Goal: Task Accomplishment & Management: Manage account settings

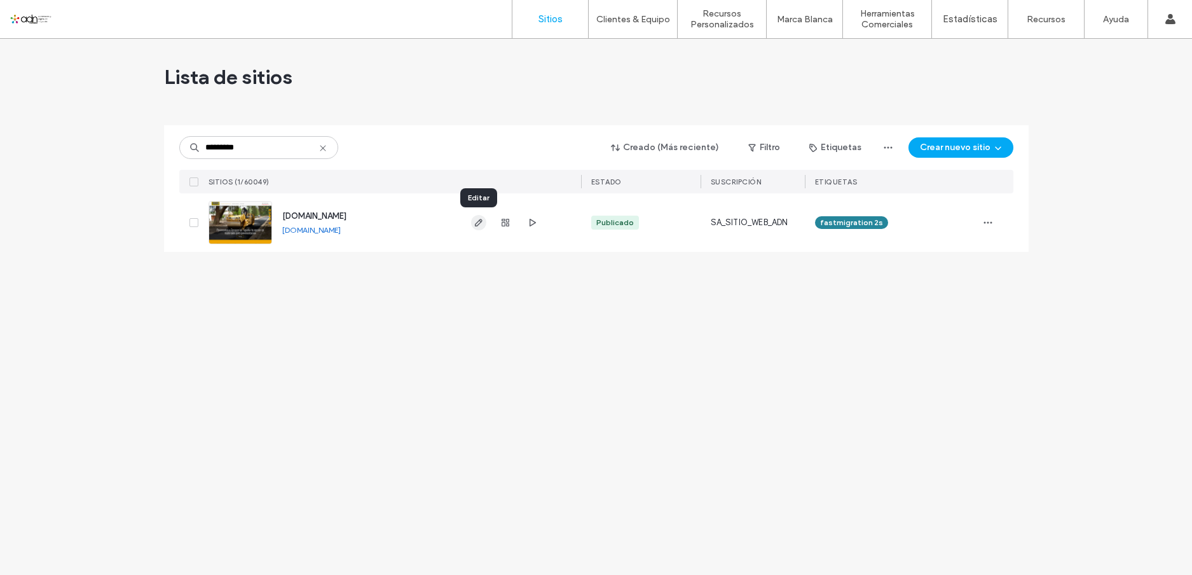
type input "*********"
click at [472, 223] on span "button" at bounding box center [478, 222] width 15 height 15
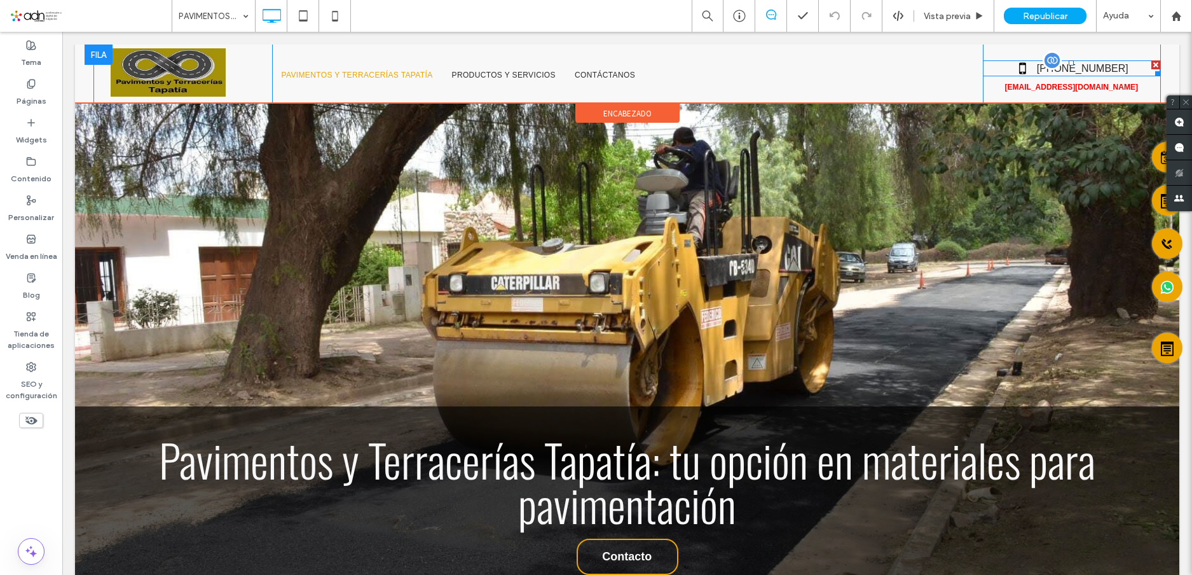
click at [1081, 67] on span at bounding box center [1072, 68] width 178 height 16
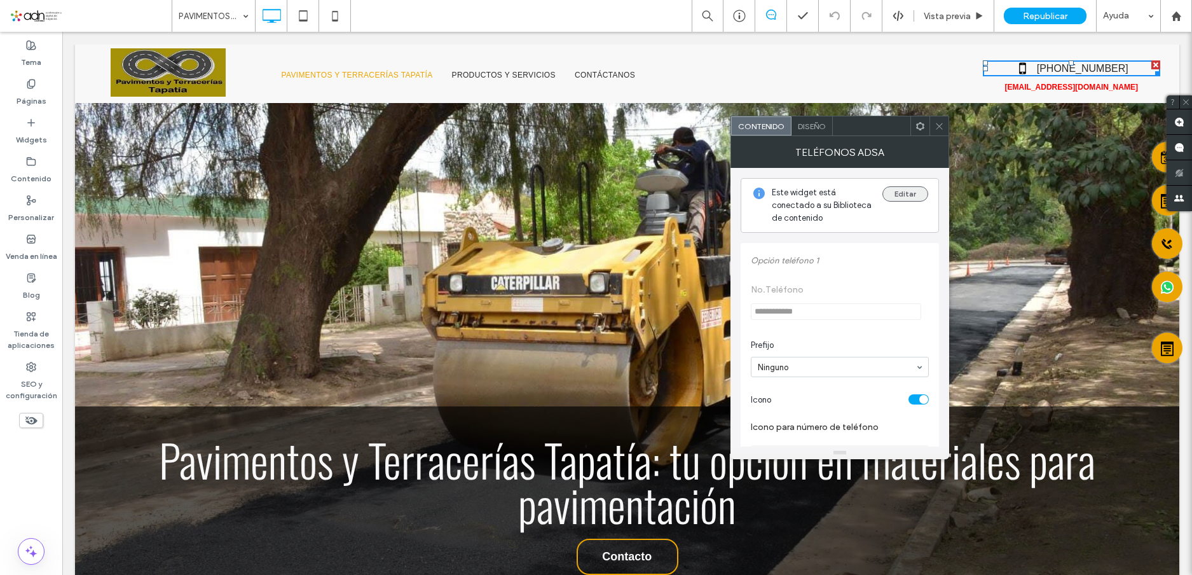
click at [914, 190] on button "Editar" at bounding box center [905, 193] width 46 height 15
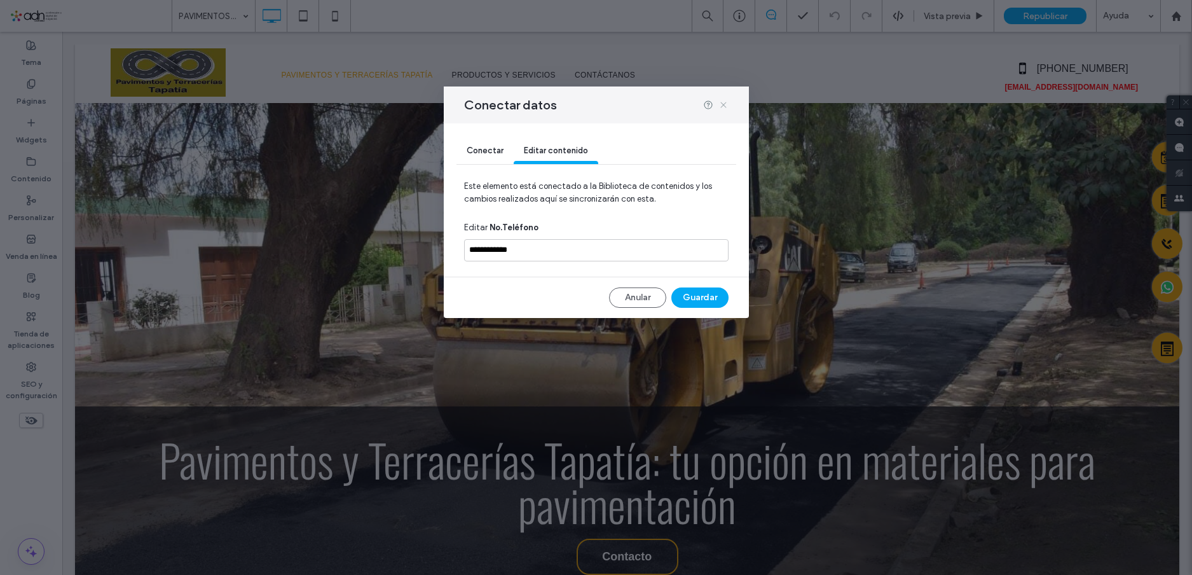
click at [724, 104] on icon at bounding box center [723, 105] width 10 height 10
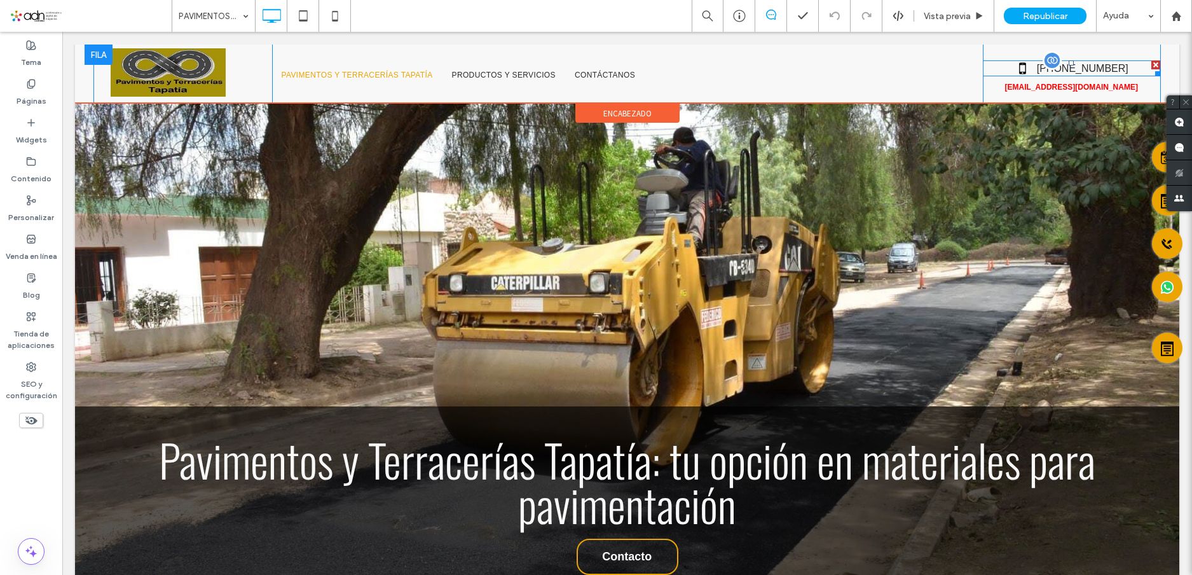
click at [1079, 67] on span at bounding box center [1072, 68] width 178 height 16
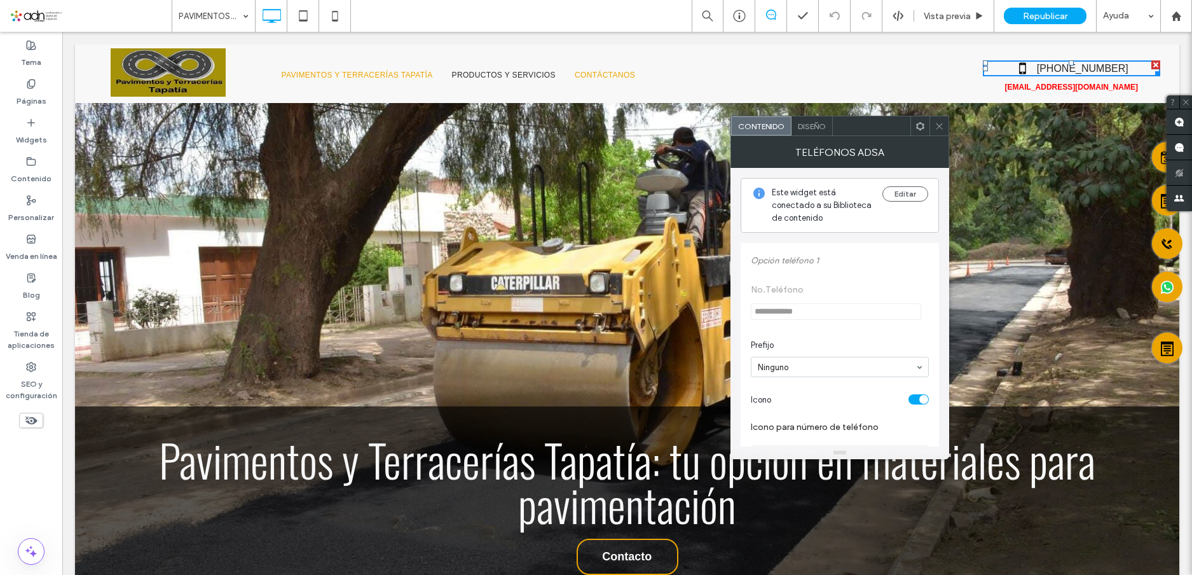
click at [634, 61] on link "CONTÁCTANOS" at bounding box center [604, 75] width 79 height 41
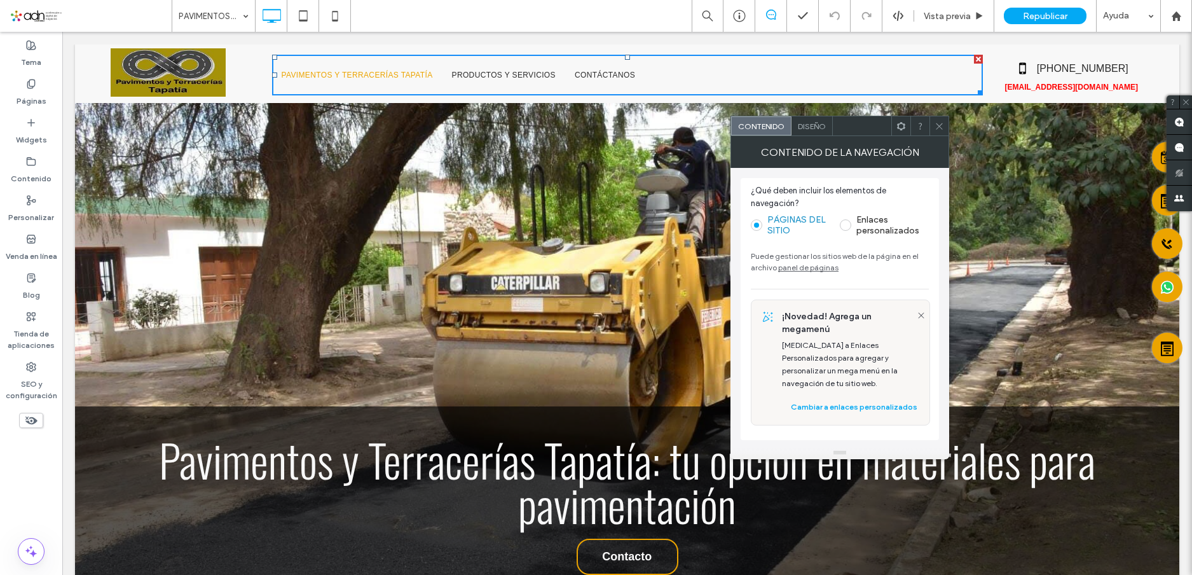
click at [934, 123] on div at bounding box center [939, 125] width 19 height 19
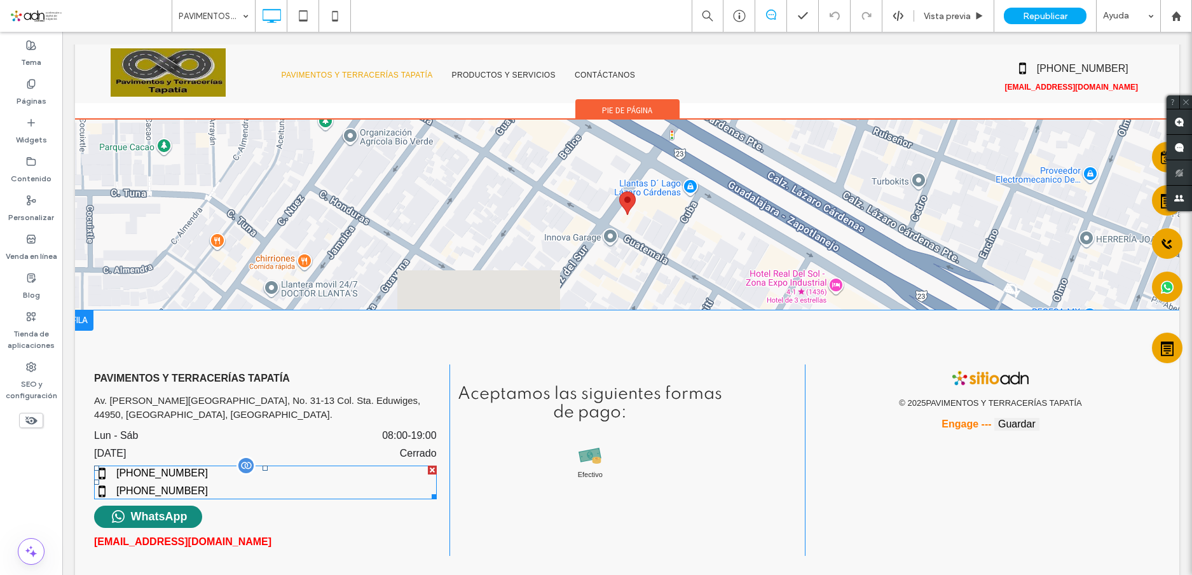
click at [146, 465] on span at bounding box center [265, 482] width 343 height 34
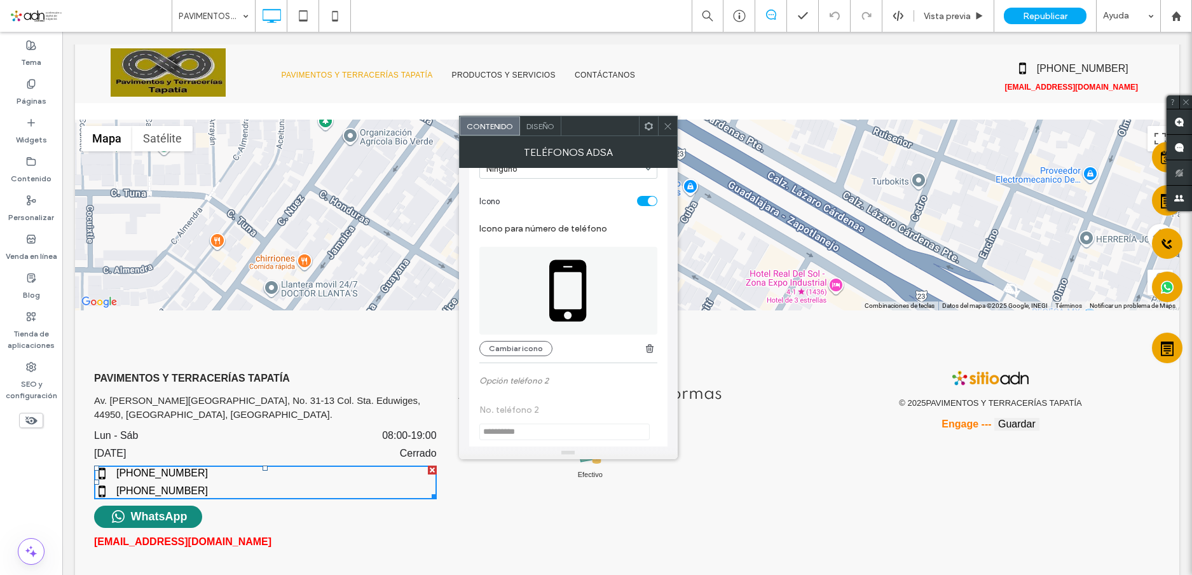
scroll to position [191, 0]
click at [647, 123] on use at bounding box center [648, 125] width 8 height 8
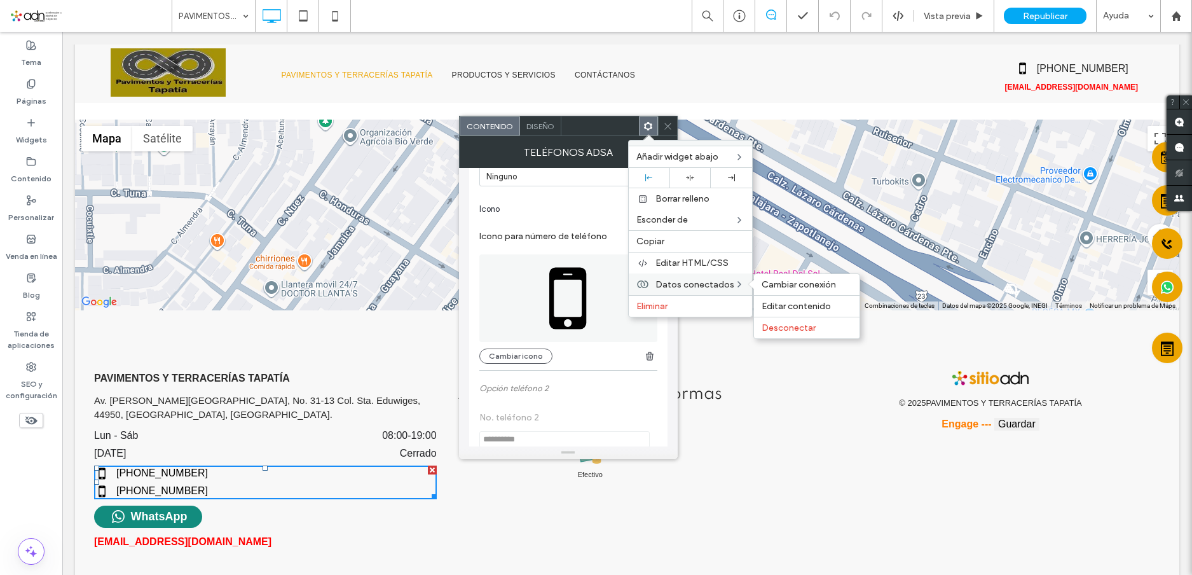
click at [684, 281] on span "Datos conectados" at bounding box center [694, 284] width 79 height 11
click at [784, 306] on span "Editar contenido" at bounding box center [796, 306] width 69 height 11
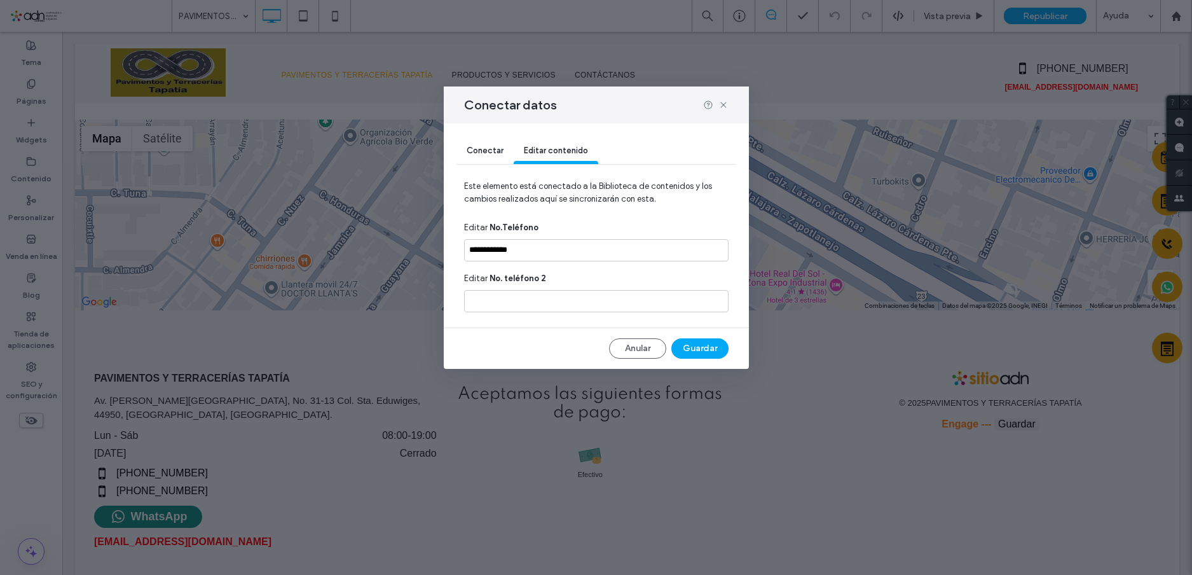
click at [490, 152] on span "Conectar" at bounding box center [485, 151] width 37 height 10
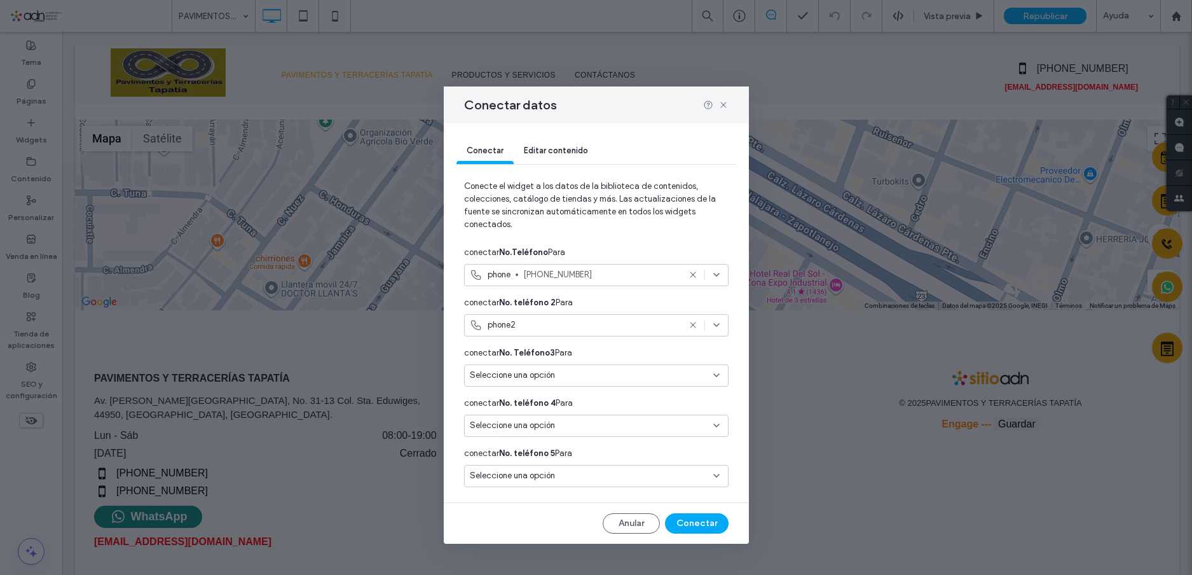
click at [696, 324] on icon at bounding box center [693, 325] width 10 height 10
click at [708, 523] on button "Conectar" at bounding box center [697, 523] width 64 height 20
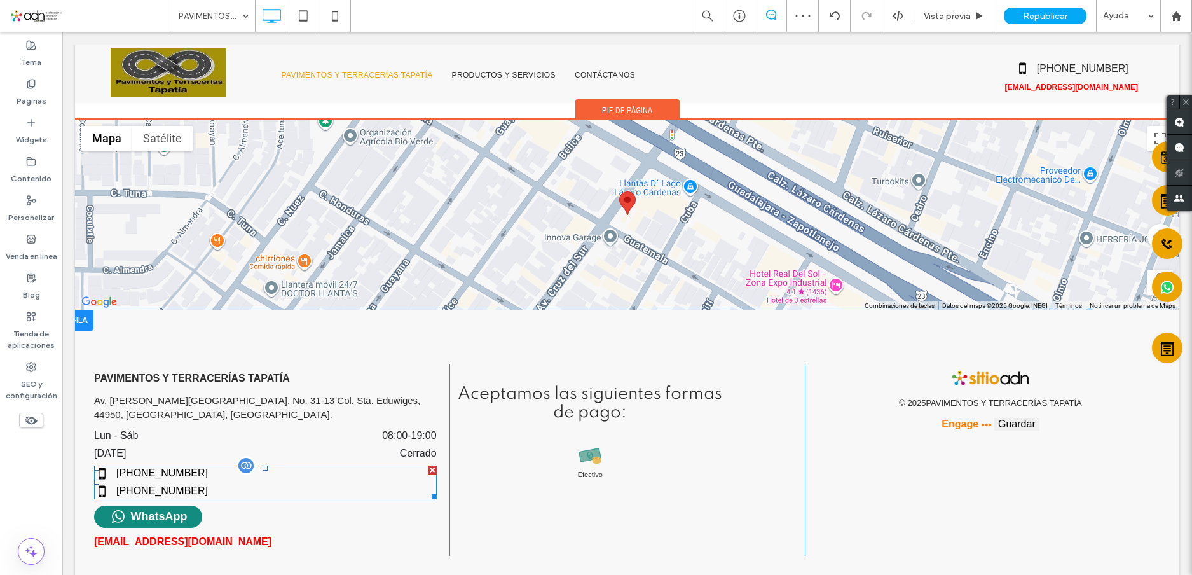
click at [184, 465] on span at bounding box center [265, 482] width 343 height 34
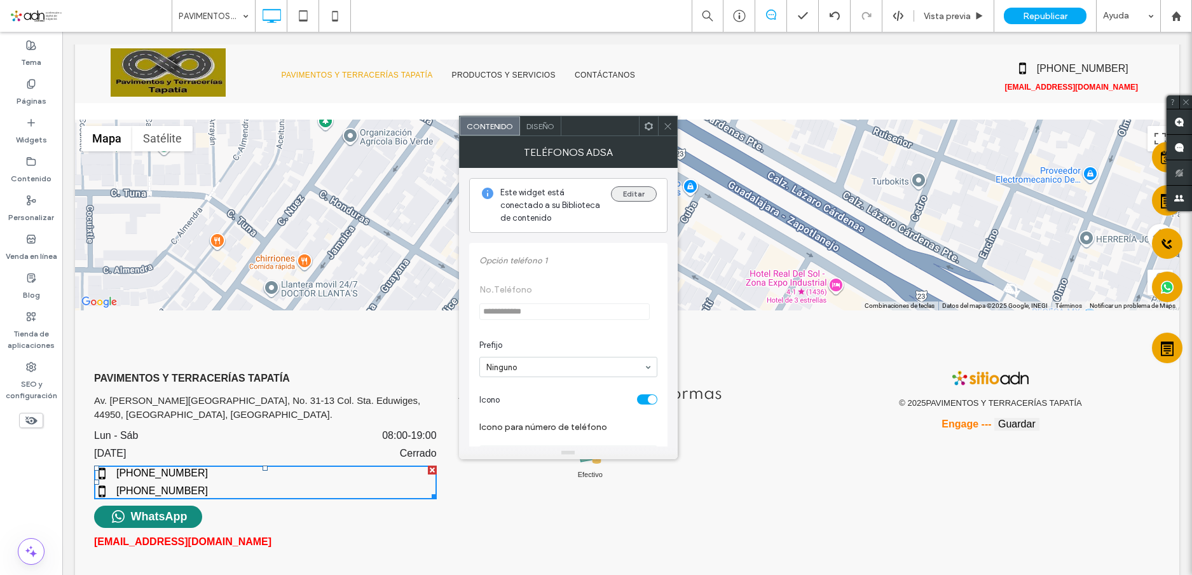
click at [635, 193] on button "Editar" at bounding box center [634, 193] width 46 height 15
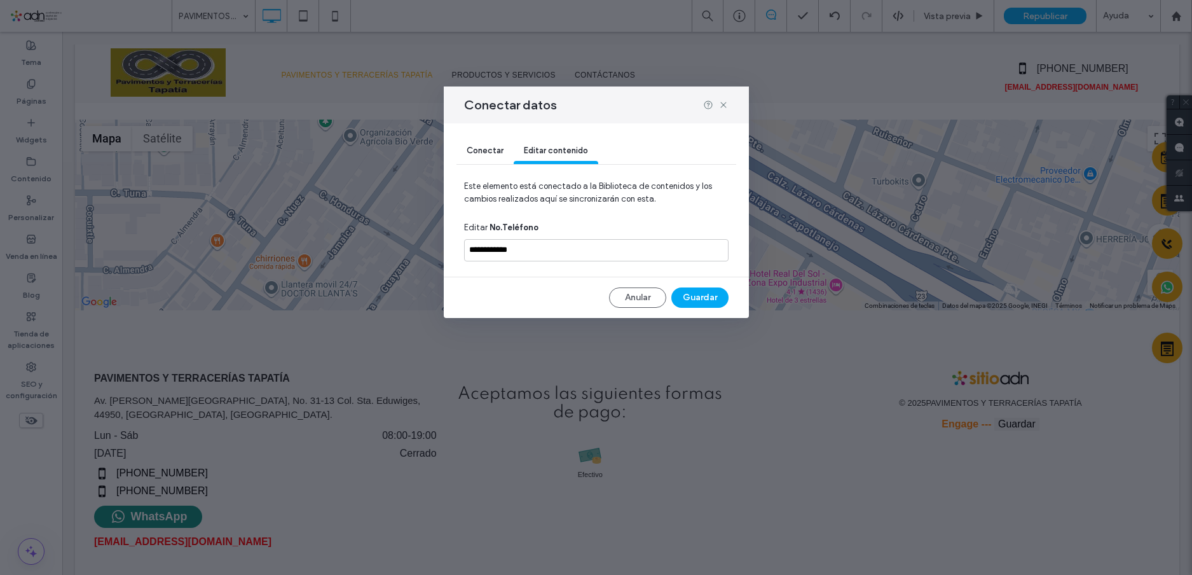
click at [498, 147] on span "Conectar" at bounding box center [485, 151] width 37 height 10
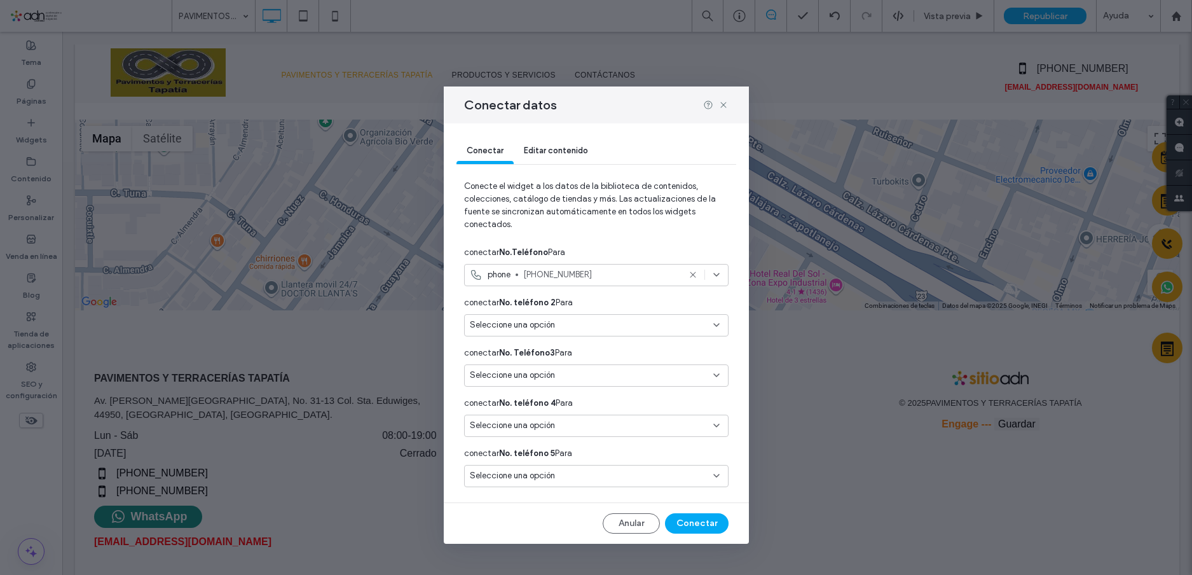
click at [560, 144] on div "Editar contenido" at bounding box center [556, 151] width 85 height 25
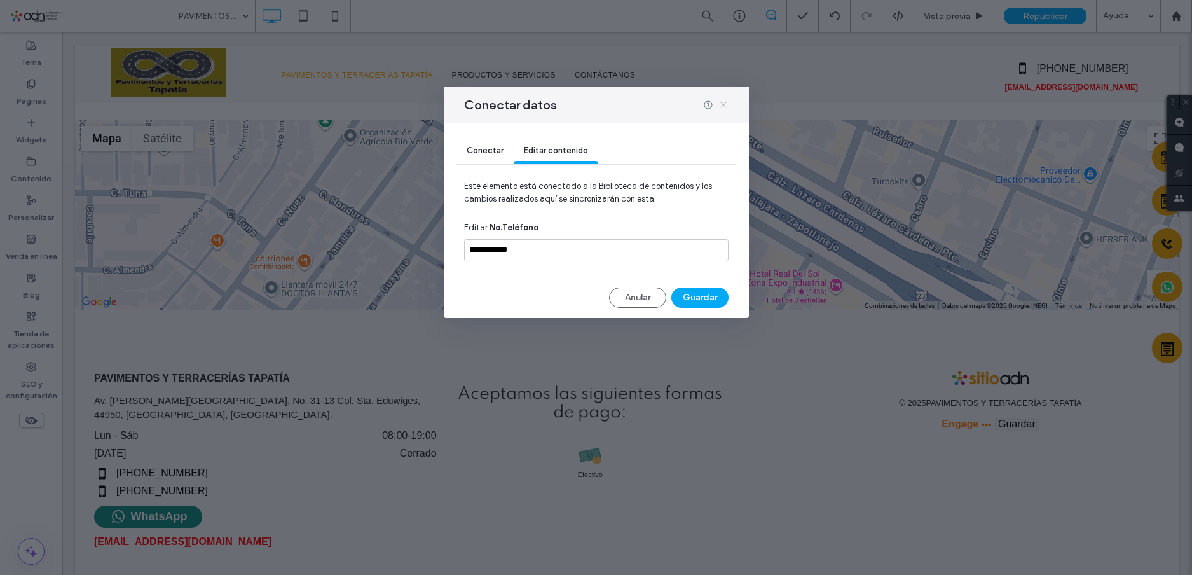
drag, startPoint x: 720, startPoint y: 107, endPoint x: 356, endPoint y: 299, distance: 411.5
click at [720, 107] on icon at bounding box center [723, 105] width 10 height 10
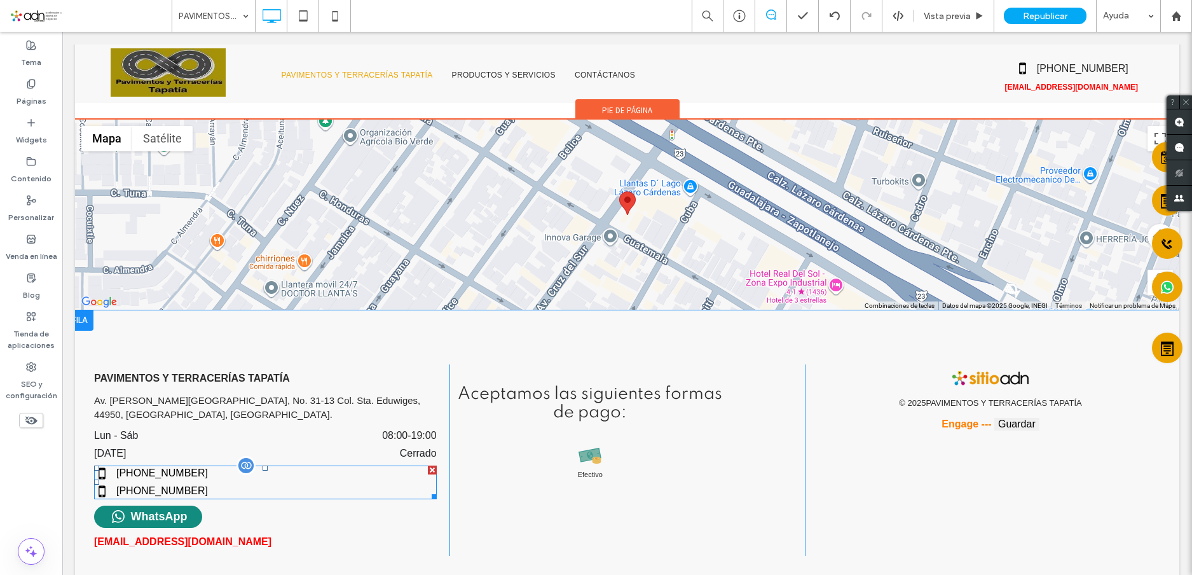
click at [175, 465] on span at bounding box center [265, 482] width 343 height 34
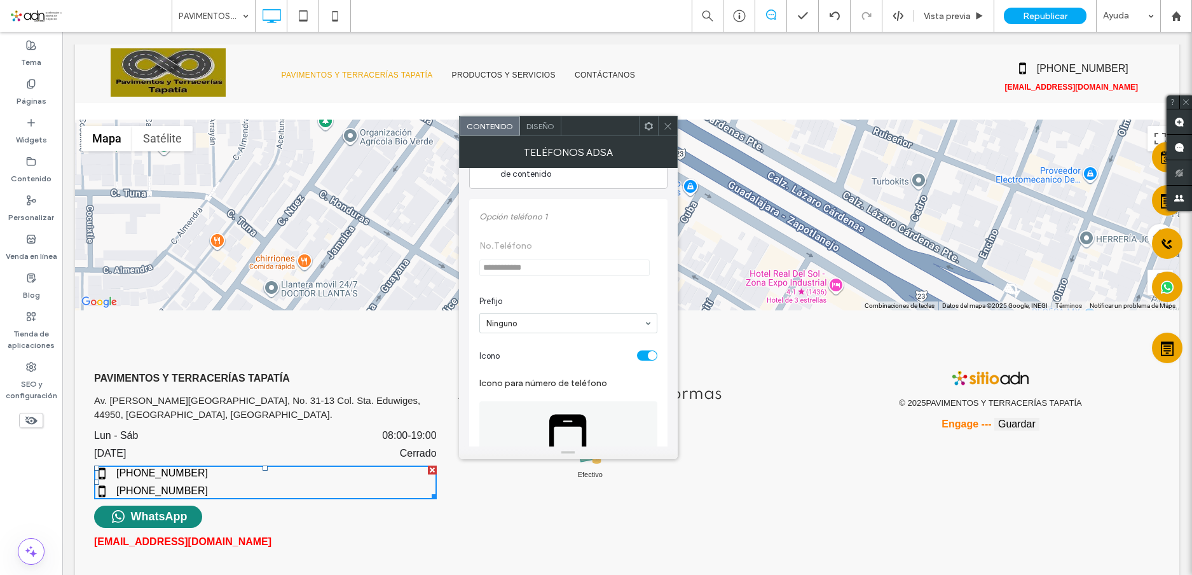
scroll to position [381, 0]
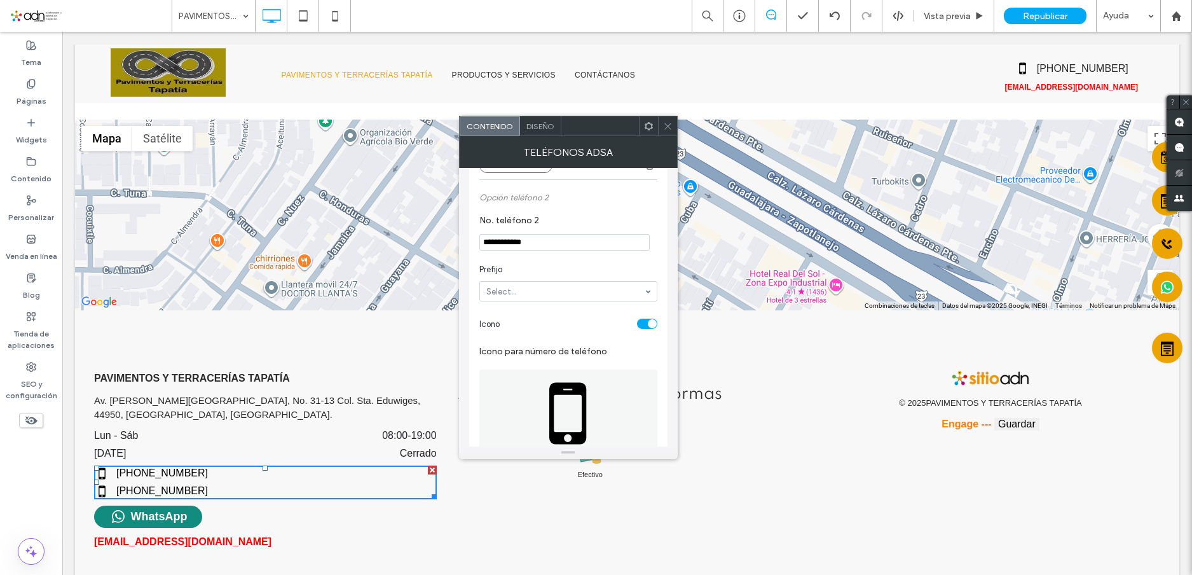
drag, startPoint x: 598, startPoint y: 277, endPoint x: 453, endPoint y: 246, distance: 148.8
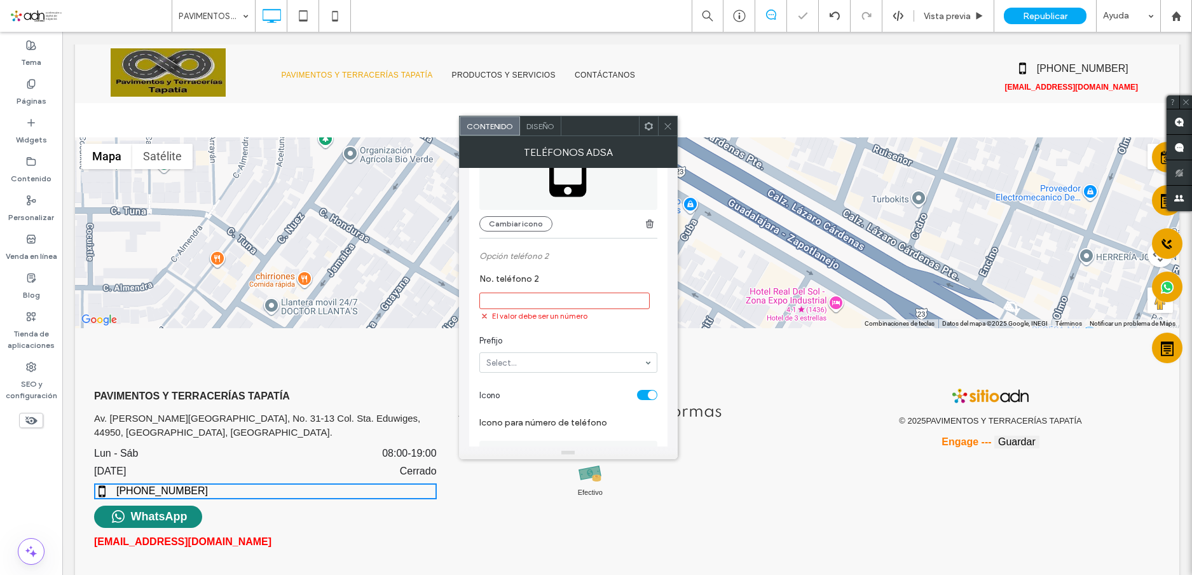
scroll to position [254, 0]
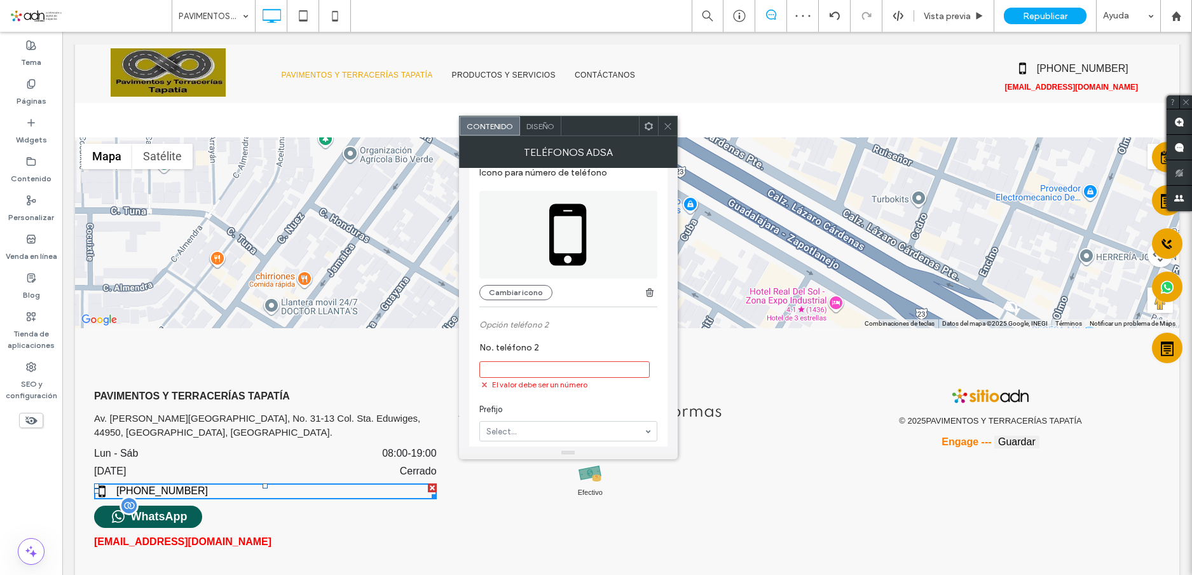
click at [167, 510] on span "WhatsApp" at bounding box center [159, 516] width 57 height 13
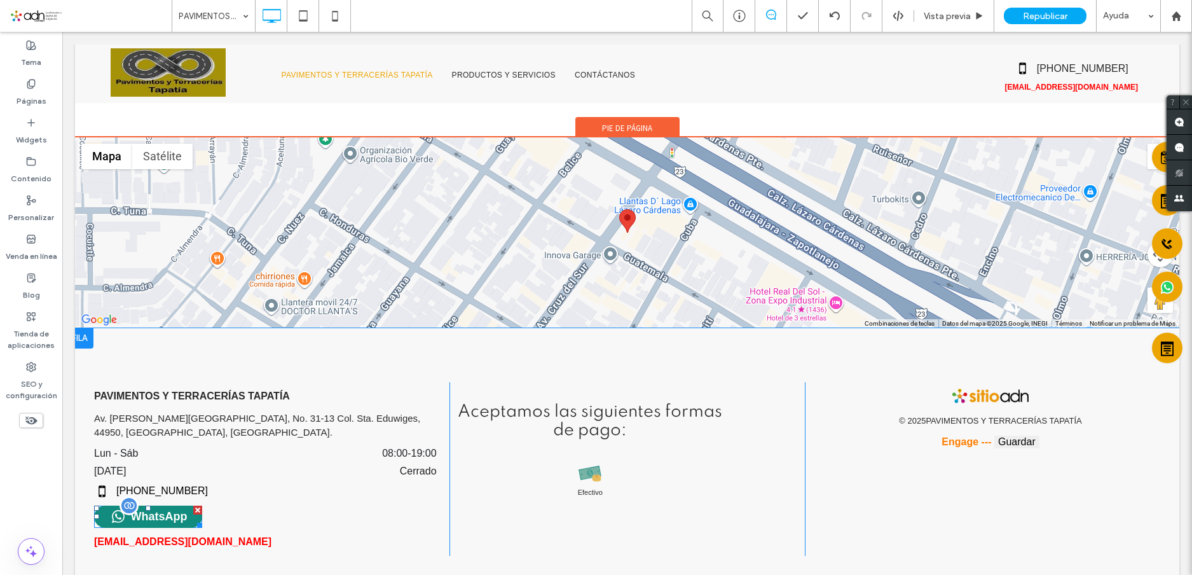
click at [139, 505] on span at bounding box center [148, 516] width 108 height 22
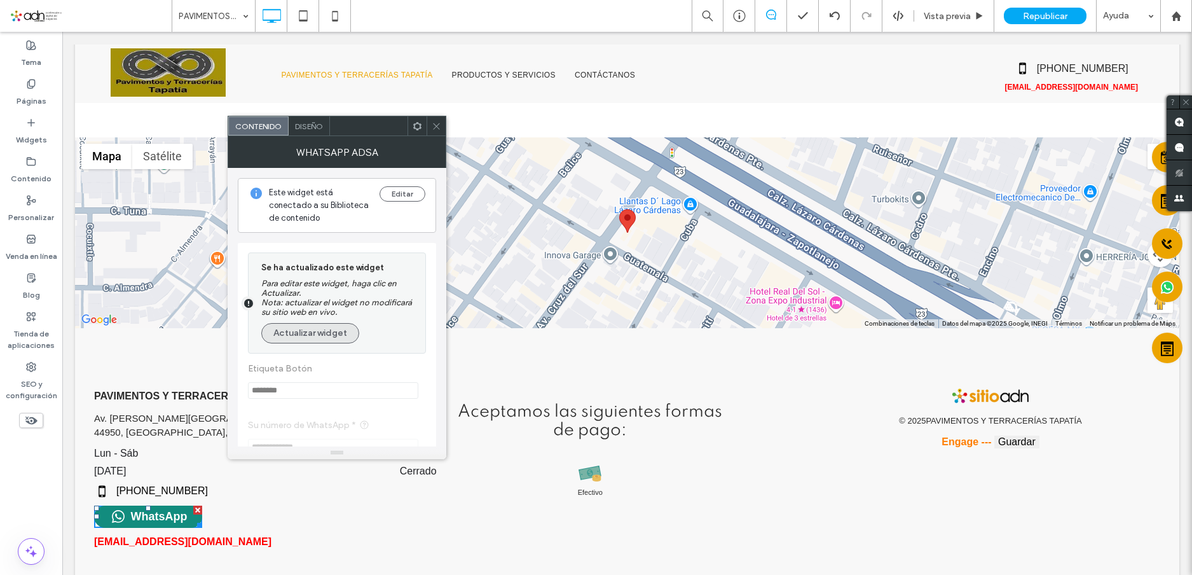
click at [299, 329] on button "Actualizar widget" at bounding box center [310, 333] width 98 height 20
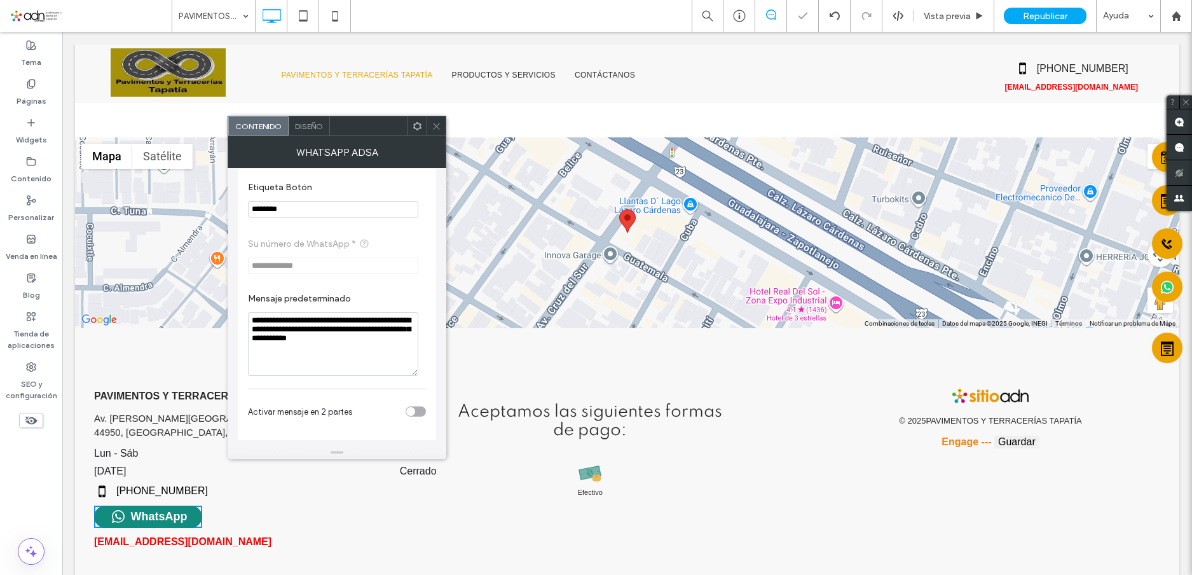
scroll to position [0, 0]
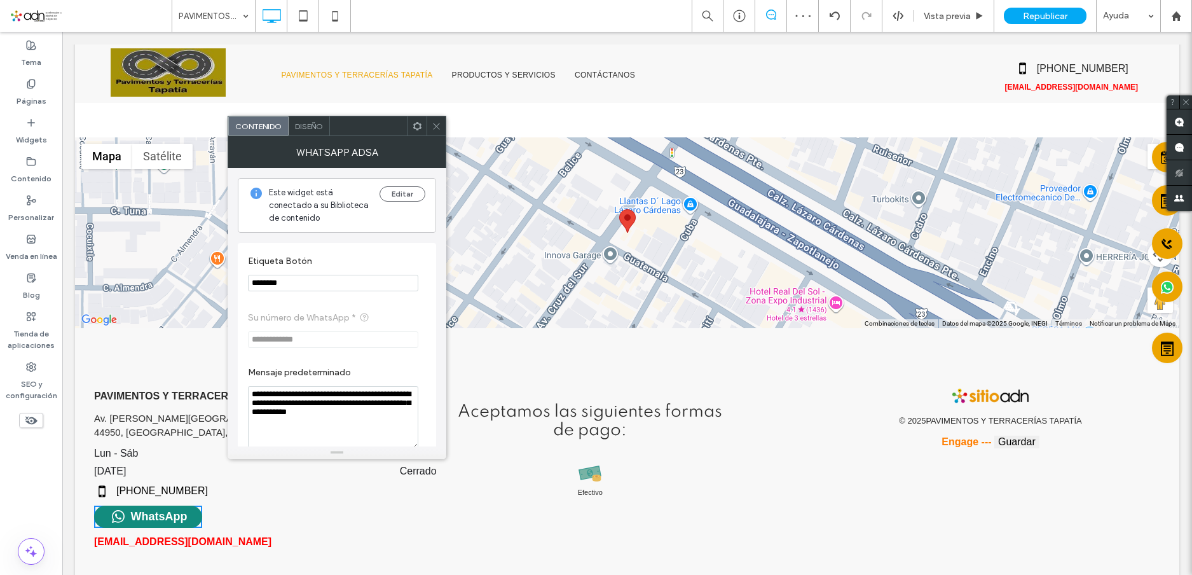
click at [438, 124] on icon at bounding box center [437, 126] width 10 height 10
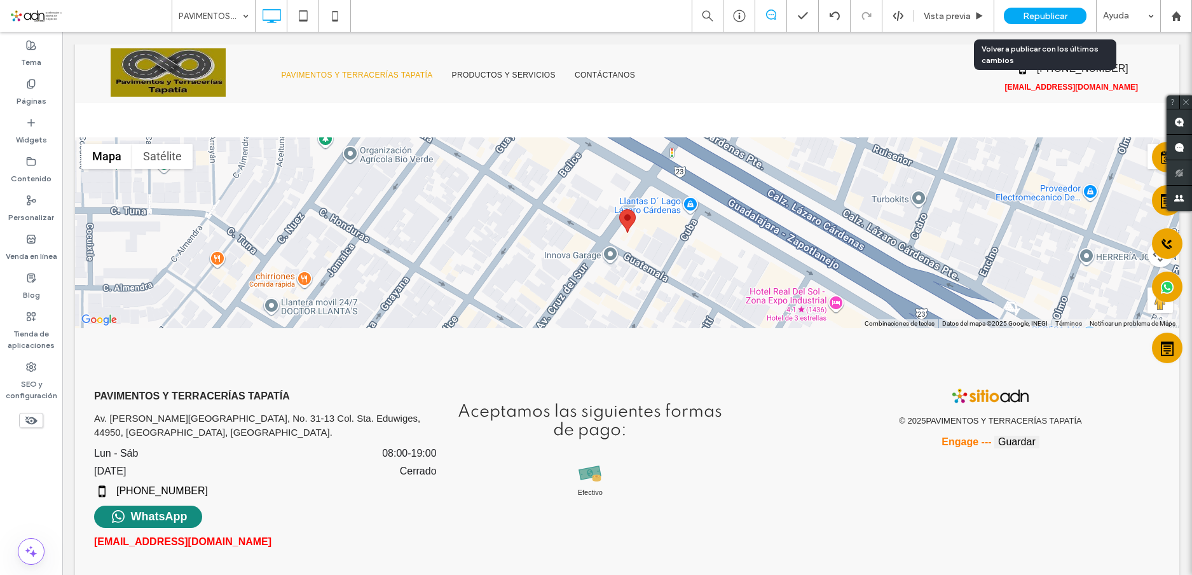
click at [1045, 13] on span "Republicar" at bounding box center [1045, 16] width 45 height 11
